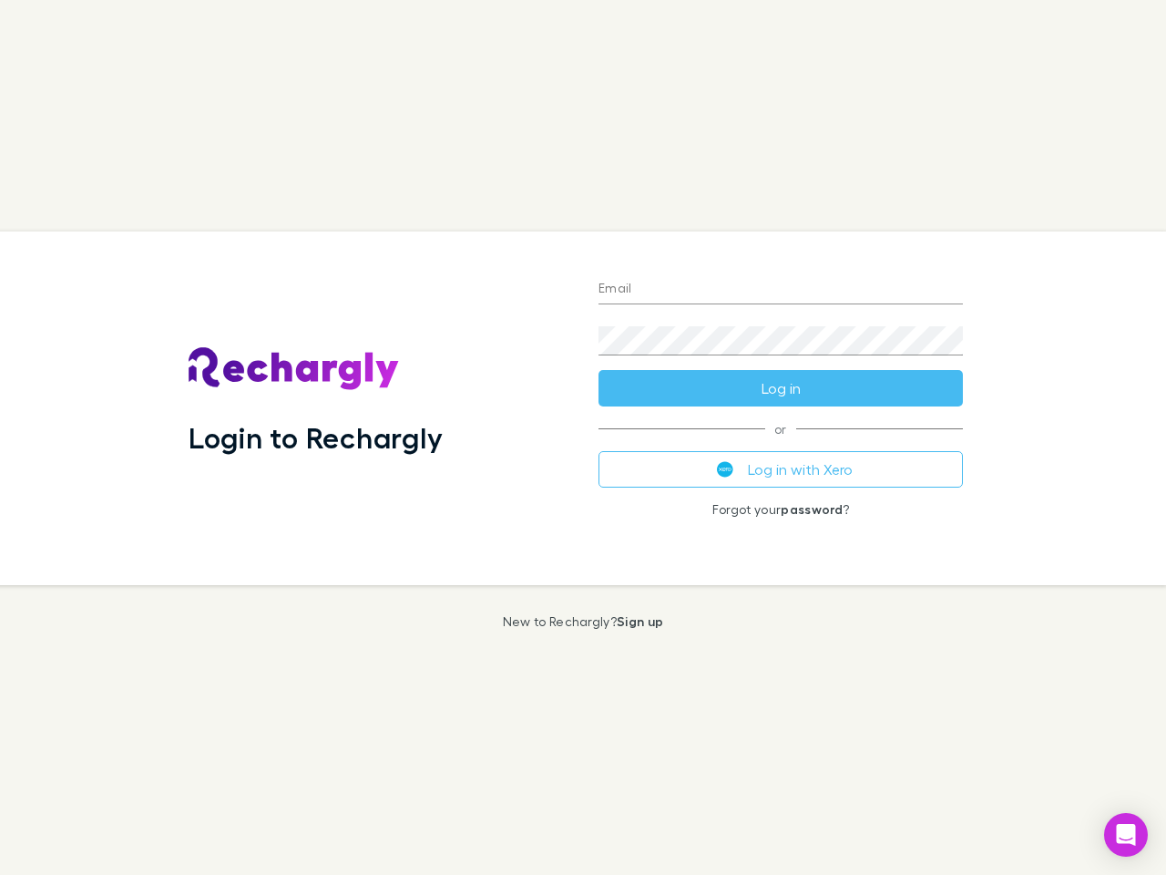
click at [583, 437] on div "Login to Rechargly" at bounding box center [379, 407] width 410 height 353
click at [781, 290] on input "Email" at bounding box center [781, 289] width 364 height 29
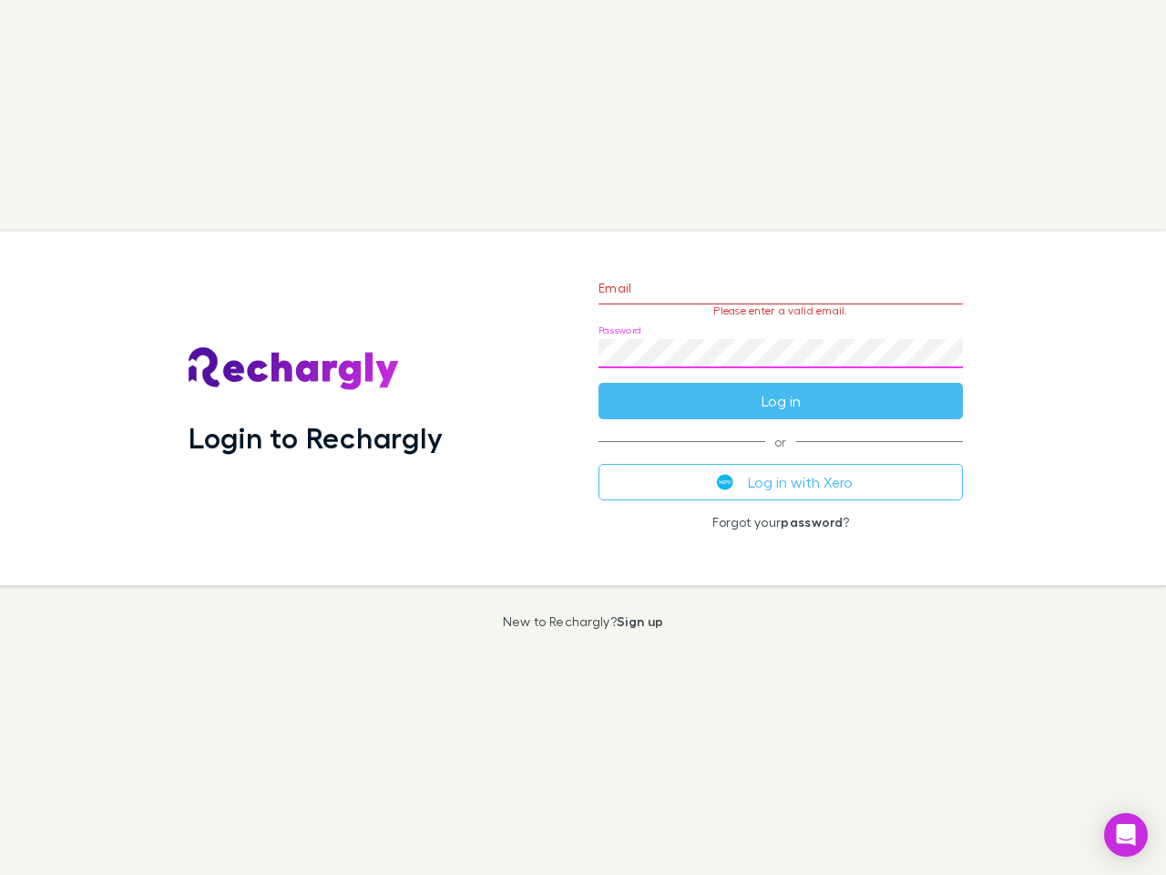
click at [781, 388] on form "Email Please enter a valid email. Password Log in" at bounding box center [781, 340] width 364 height 159
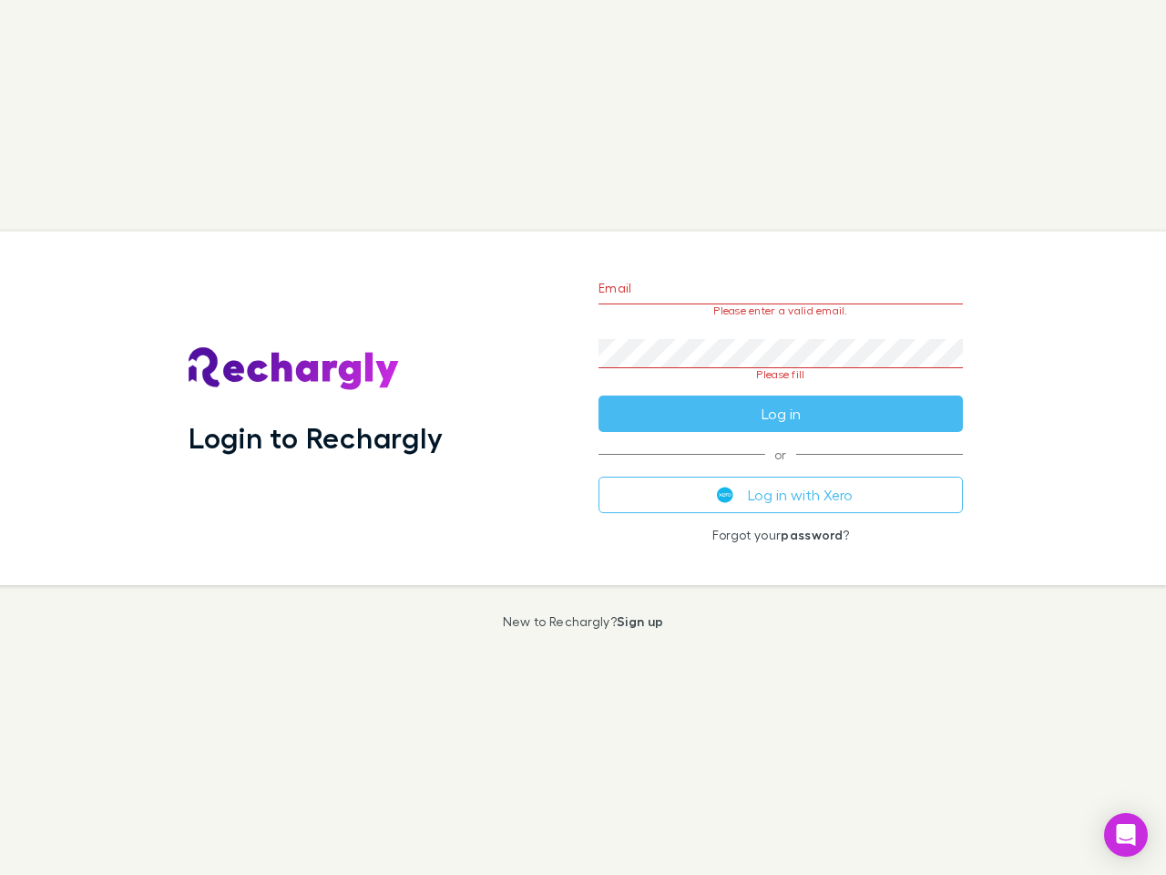
click at [781, 469] on div "Email Please enter a valid email. Password Please fill Log in or Log in with Xe…" at bounding box center [781, 407] width 394 height 353
click at [1126, 835] on icon "Open Intercom Messenger" at bounding box center [1126, 835] width 19 height 22
